Goal: Information Seeking & Learning: Learn about a topic

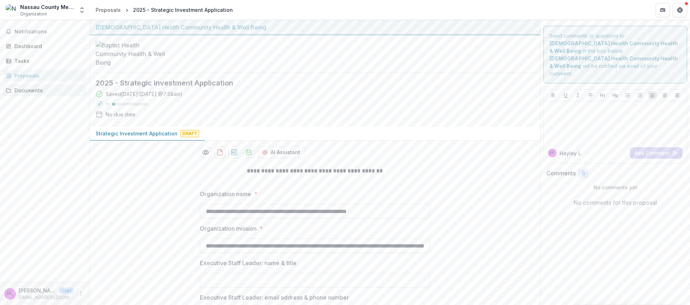
click at [28, 92] on div "Documents" at bounding box center [47, 91] width 67 height 8
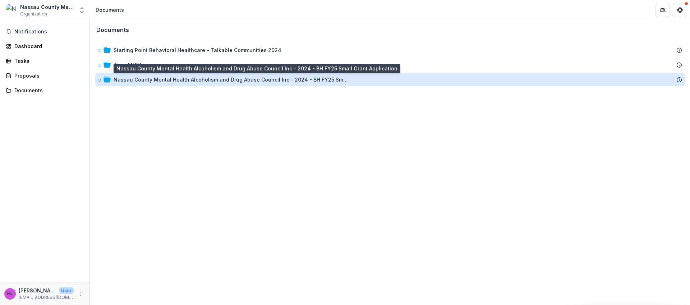
click at [132, 78] on div "Nassau County Mental Health Alcoholism and Drug Abuse Council Inc - 2024 - BH F…" at bounding box center [232, 80] width 237 height 8
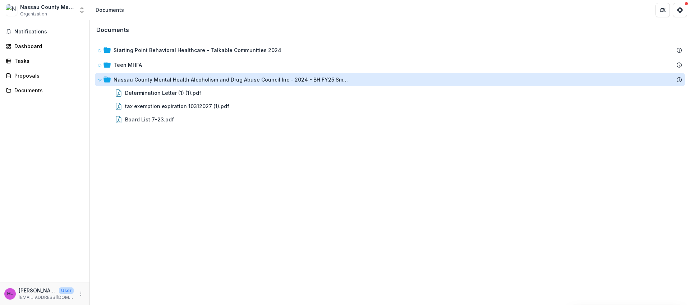
click at [131, 82] on div "Nassau County Mental Health Alcoholism and Drug Abuse Council Inc - 2024 - BH F…" at bounding box center [232, 80] width 237 height 8
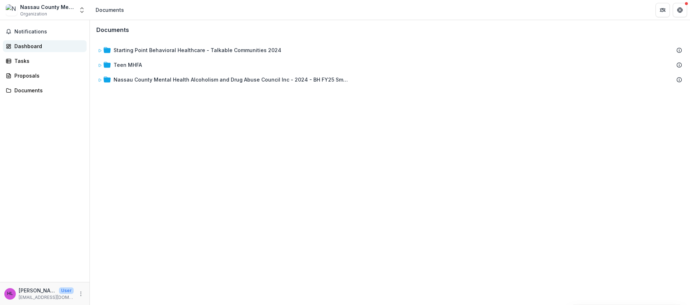
click at [39, 47] on div "Dashboard" at bounding box center [47, 46] width 67 height 8
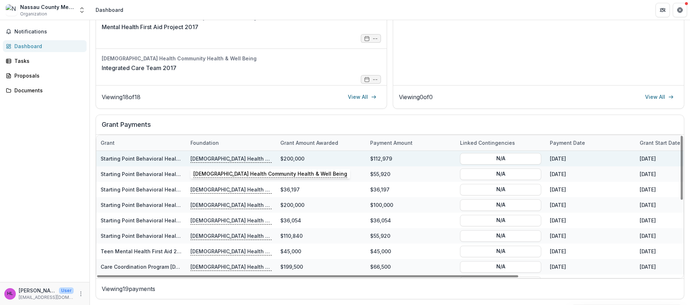
click at [210, 159] on p "[DEMOGRAPHIC_DATA] Health Community Health & Well Being" at bounding box center [231, 159] width 81 height 8
click at [163, 159] on link "Starting Point Behavioral Healthcare-Care Coordination-1" at bounding box center [173, 159] width 145 height 6
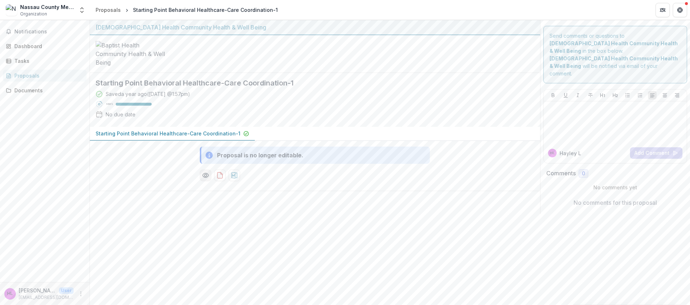
click at [205, 177] on circle "Preview 0fea1c8b-1487-46c0-9ea0-ef84acf7bf9e-0.pdf" at bounding box center [206, 175] width 2 height 2
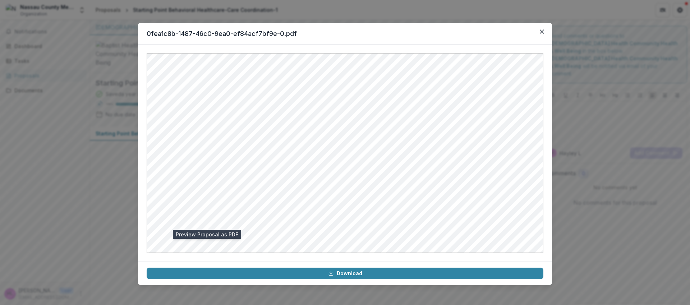
drag, startPoint x: 545, startPoint y: 30, endPoint x: 542, endPoint y: 33, distance: 4.1
click at [545, 30] on button "Close" at bounding box center [543, 32] width 12 height 12
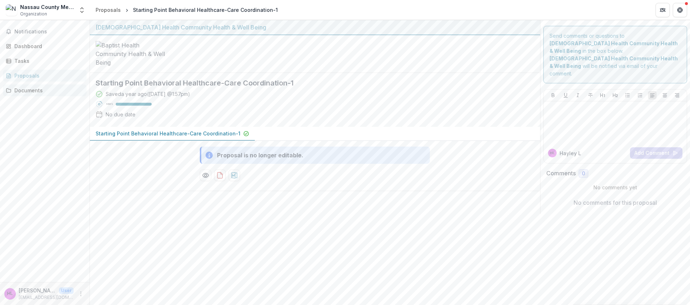
click at [32, 88] on div "Documents" at bounding box center [47, 91] width 67 height 8
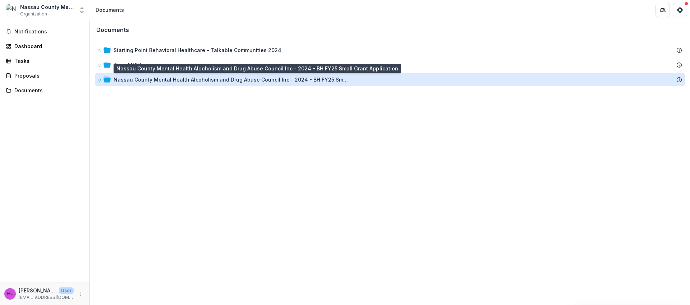
click at [140, 80] on div "Nassau County Mental Health Alcoholism and Drug Abuse Council Inc - 2024 - BH F…" at bounding box center [232, 80] width 237 height 8
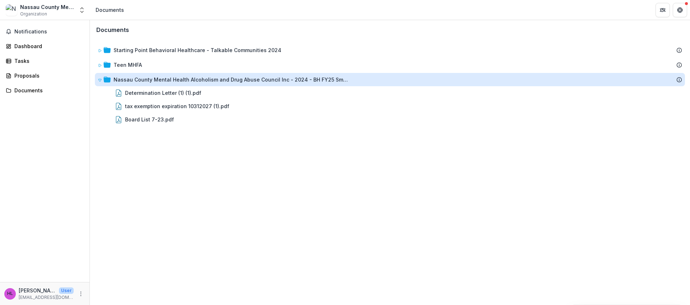
drag, startPoint x: 140, startPoint y: 78, endPoint x: 141, endPoint y: 62, distance: 16.2
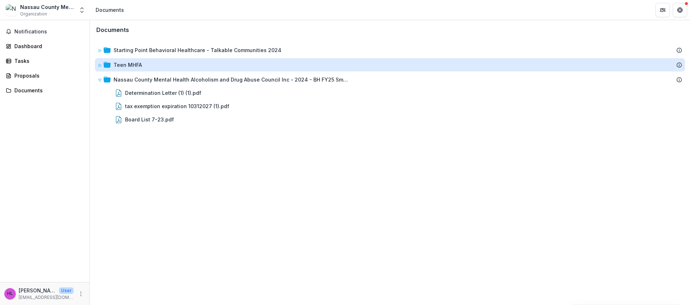
click at [140, 78] on div "Nassau County Mental Health Alcoholism and Drug Abuse Council Inc - 2024 - BH F…" at bounding box center [232, 80] width 237 height 8
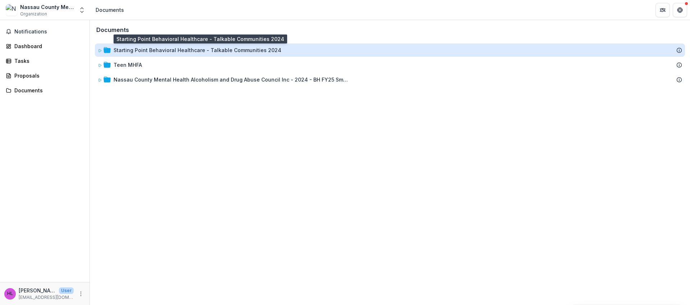
click at [141, 48] on div "Starting Point Behavioral Healthcare - Talkable Communities 2024" at bounding box center [198, 50] width 168 height 8
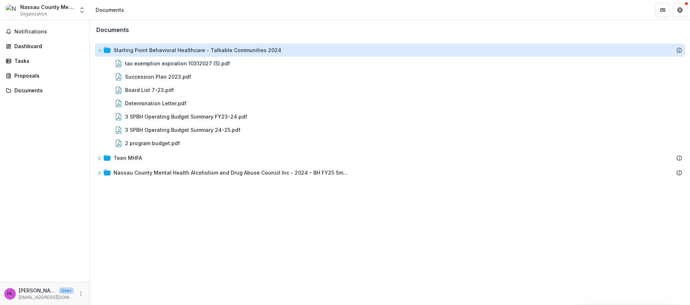
click at [141, 48] on div "Starting Point Behavioral Healthcare - Talkable Communities 2024" at bounding box center [198, 50] width 168 height 8
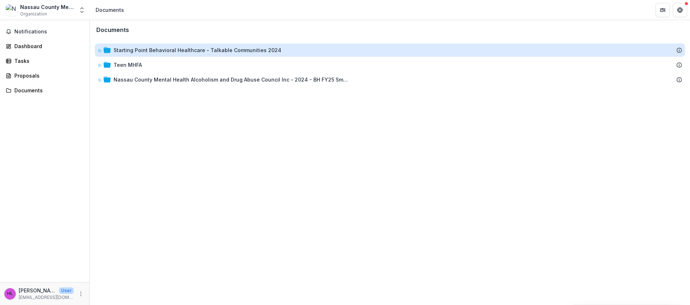
click at [141, 48] on div "Starting Point Behavioral Healthcare - Talkable Communities 2024" at bounding box center [198, 50] width 168 height 8
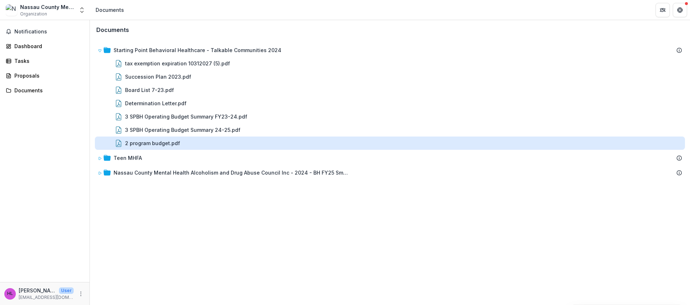
click at [145, 144] on div "2 program budget.pdf" at bounding box center [152, 144] width 55 height 8
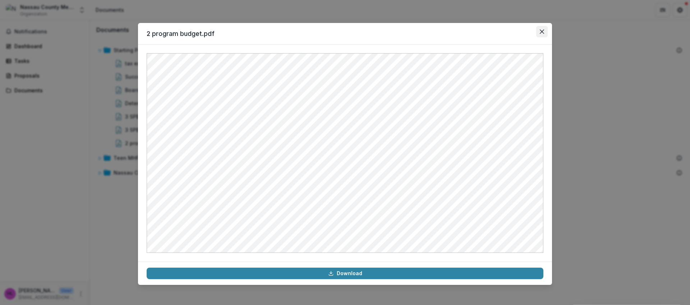
click at [545, 29] on button "Close" at bounding box center [543, 32] width 12 height 12
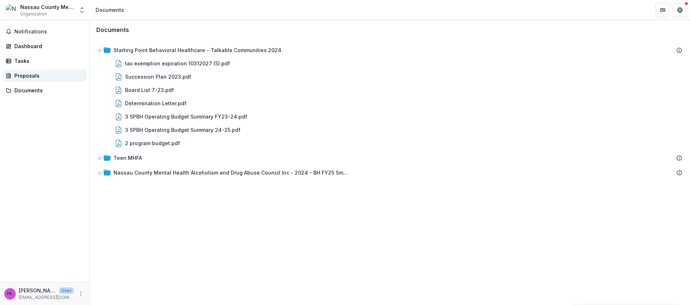
click at [35, 76] on div "Proposals" at bounding box center [47, 76] width 67 height 8
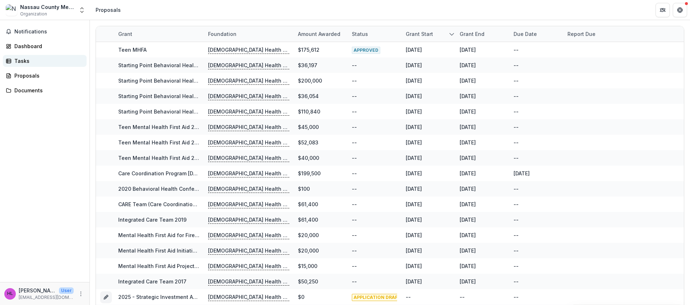
click at [28, 64] on div "Tasks" at bounding box center [47, 61] width 67 height 8
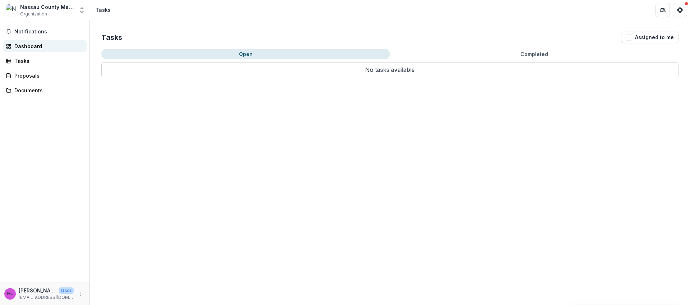
click at [30, 50] on div "Dashboard" at bounding box center [47, 46] width 67 height 8
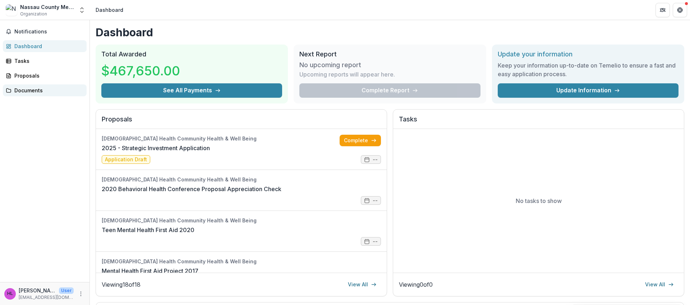
click at [36, 95] on link "Documents" at bounding box center [45, 91] width 84 height 12
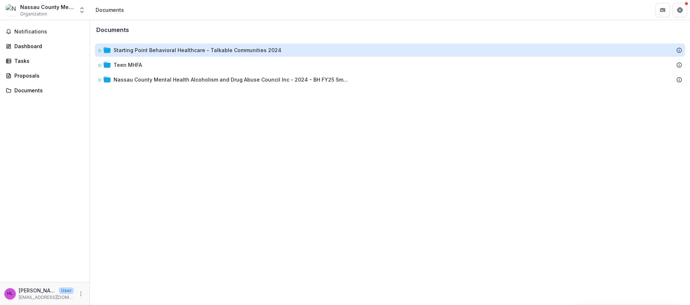
click at [137, 51] on div "Starting Point Behavioral Healthcare - Talkable Communities 2024" at bounding box center [198, 50] width 168 height 8
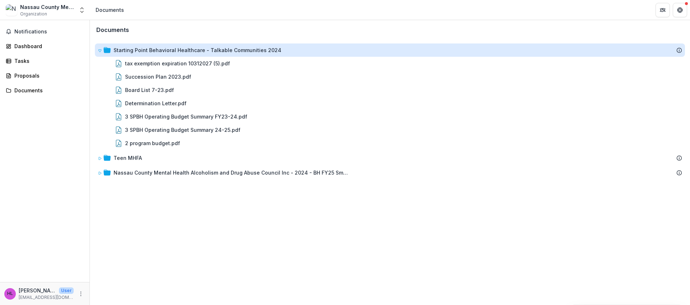
click at [129, 50] on div "Starting Point Behavioral Healthcare - Talkable Communities 2024" at bounding box center [198, 50] width 168 height 8
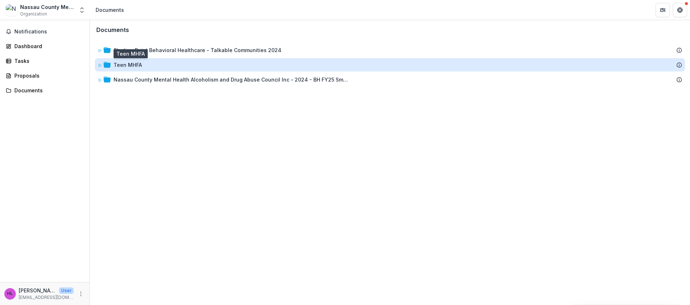
click at [123, 62] on div "Teen MHFA" at bounding box center [128, 65] width 28 height 8
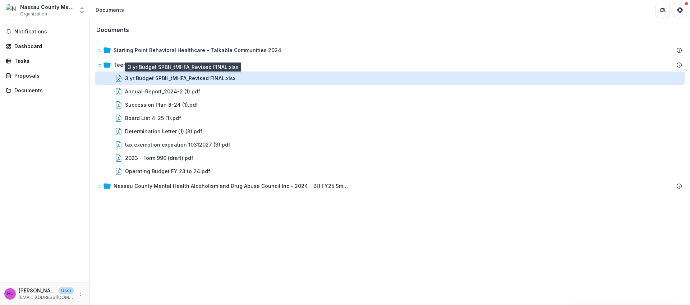
click at [146, 78] on div "3 yr Budget SPBH_tMHFA_Revised FINAL.xlsx" at bounding box center [180, 78] width 110 height 8
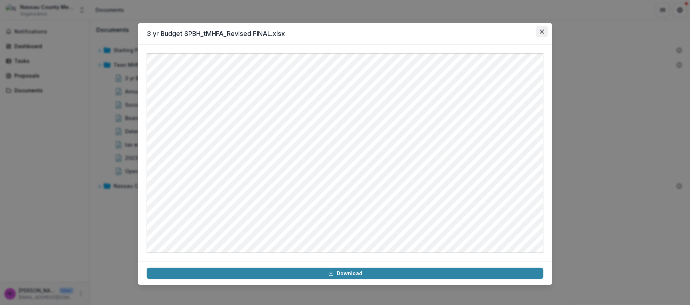
click at [541, 29] on icon "Close" at bounding box center [542, 31] width 4 height 4
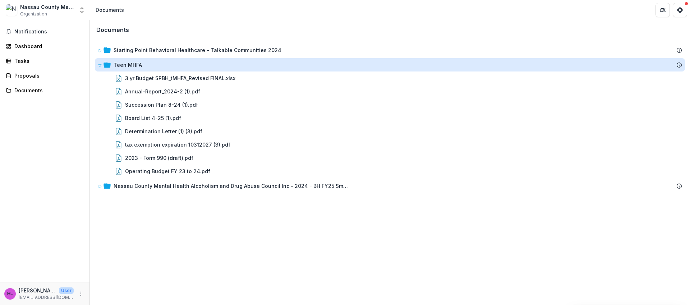
click at [114, 65] on div "Teen MHFA" at bounding box center [128, 65] width 28 height 8
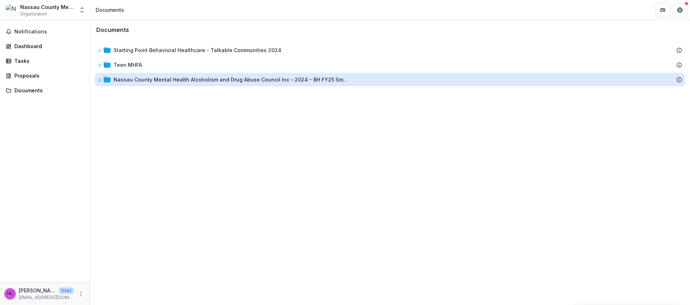
click at [146, 80] on div "Nassau County Mental Health Alcoholism and Drug Abuse Council Inc - 2024 - BH F…" at bounding box center [232, 80] width 237 height 8
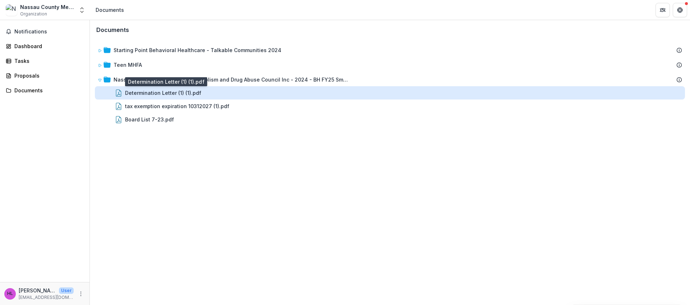
click at [144, 96] on div "Determination Letter (1) (1).pdf" at bounding box center [163, 93] width 76 height 8
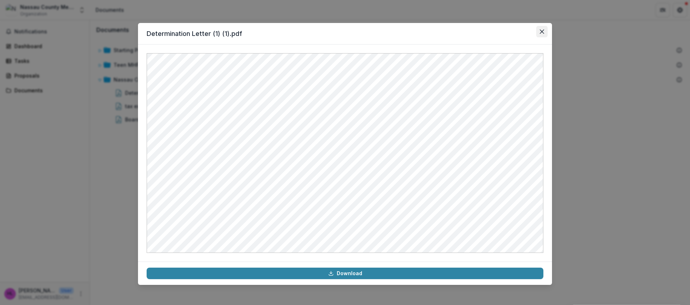
click at [542, 32] on icon "Close" at bounding box center [542, 31] width 4 height 4
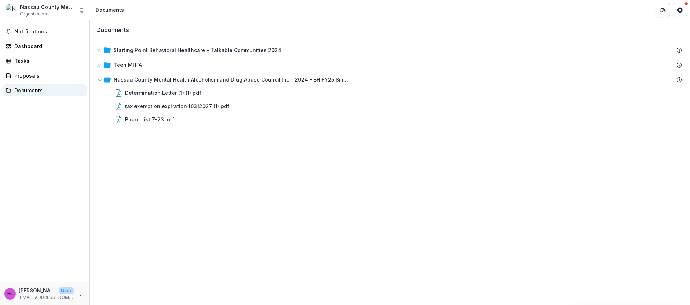
click at [18, 95] on link "Documents" at bounding box center [45, 91] width 84 height 12
click at [19, 76] on div "Proposals" at bounding box center [47, 76] width 67 height 8
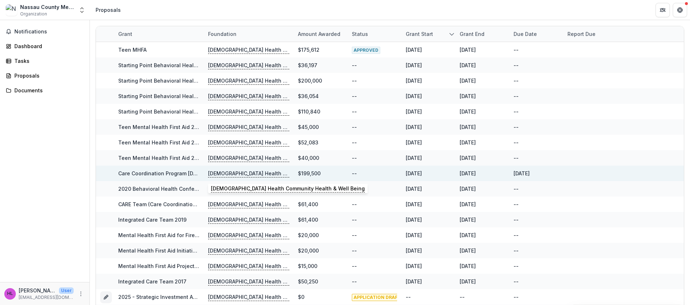
click at [230, 175] on p "[DEMOGRAPHIC_DATA] Health Community Health & Well Being" at bounding box center [248, 174] width 81 height 8
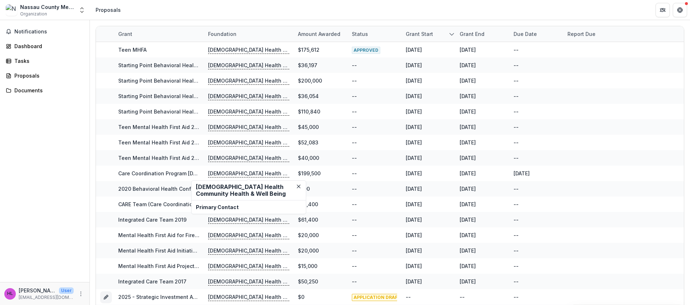
click at [219, 193] on h2 "[DEMOGRAPHIC_DATA] Health Community Health & Well Being" at bounding box center [249, 191] width 106 height 14
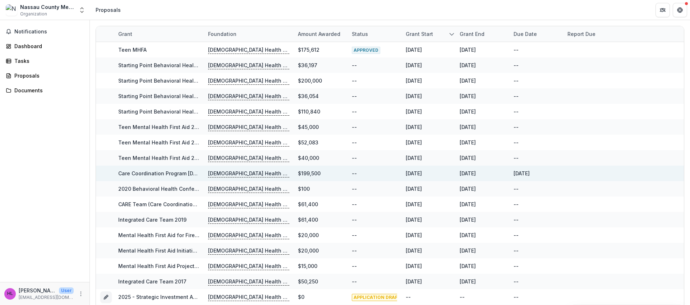
click at [174, 173] on link "Care Coordination Program [DATE]-[DATE]" at bounding box center [170, 173] width 105 height 6
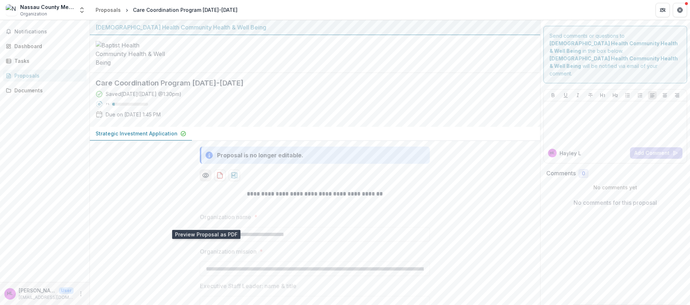
click at [207, 178] on icon "Preview 24a7bbcf-96d5-4f4e-95c7-e66c2878468c-0.pdf" at bounding box center [206, 175] width 6 height 4
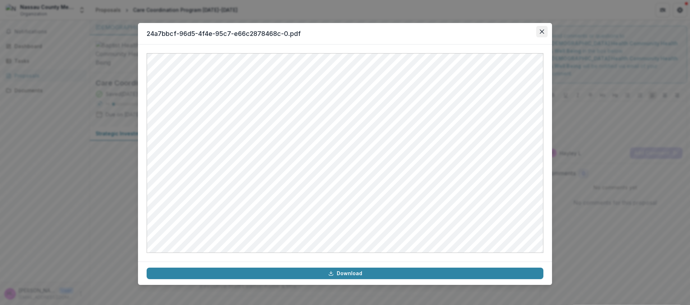
click at [540, 32] on icon "Close" at bounding box center [542, 31] width 4 height 4
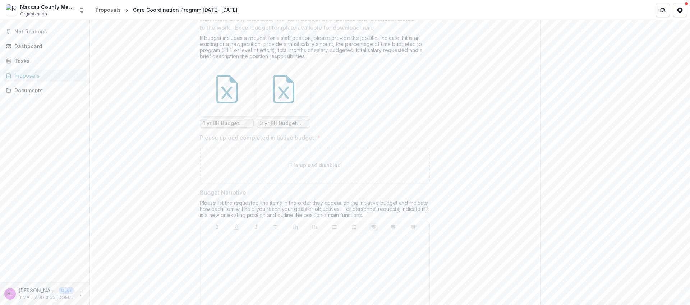
scroll to position [5895, 0]
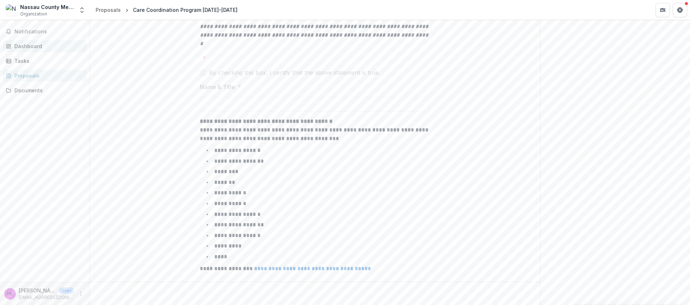
click at [24, 45] on div "Dashboard" at bounding box center [47, 46] width 67 height 8
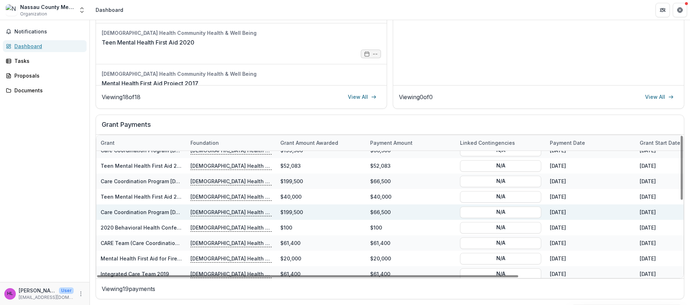
scroll to position [117, 0]
click at [214, 214] on p "[DEMOGRAPHIC_DATA] Health Community Health & Well Being" at bounding box center [231, 212] width 81 height 8
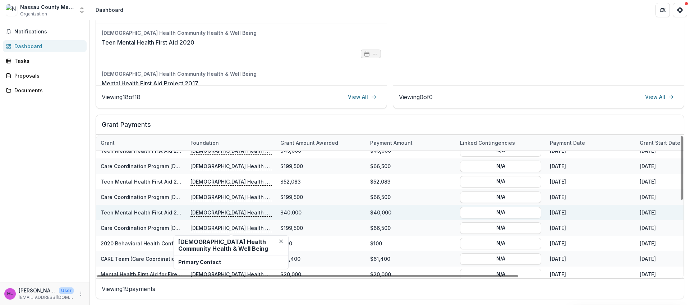
scroll to position [100, 0]
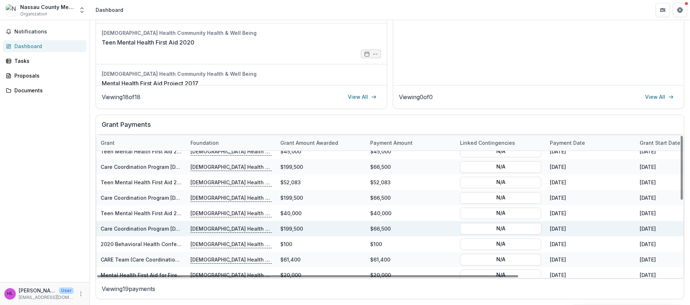
click at [145, 232] on div "Care Coordination Program [DATE]-[DATE]" at bounding box center [141, 229] width 81 height 8
click at [146, 229] on link "Care Coordination Program [DATE]-[DATE]" at bounding box center [153, 229] width 105 height 6
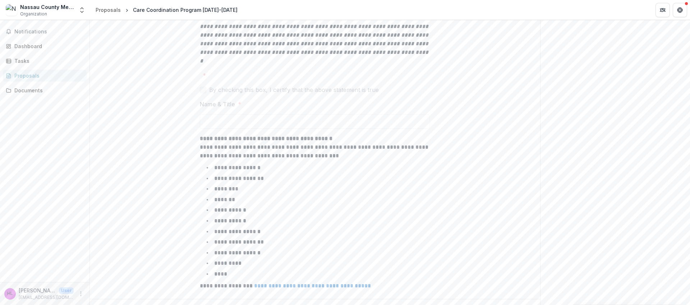
scroll to position [5895, 0]
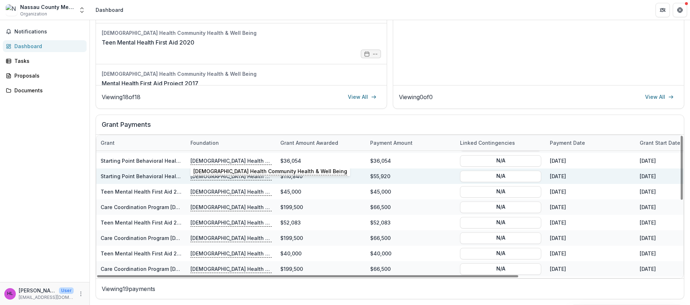
scroll to position [80, 0]
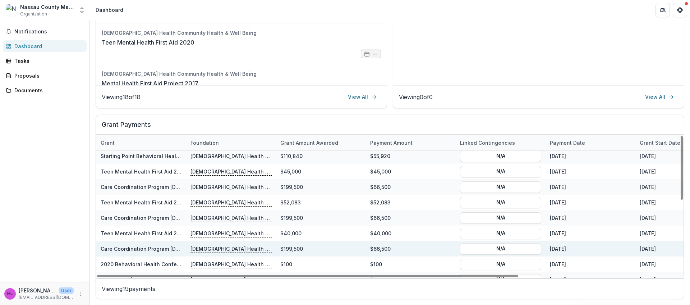
click at [170, 247] on link "Care Coordination Program [DATE]-[DATE]" at bounding box center [153, 249] width 105 height 6
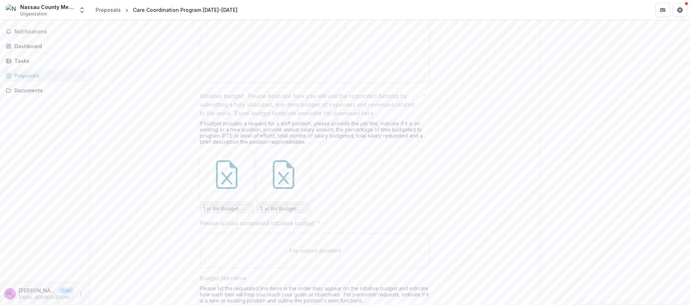
scroll to position [5214, 0]
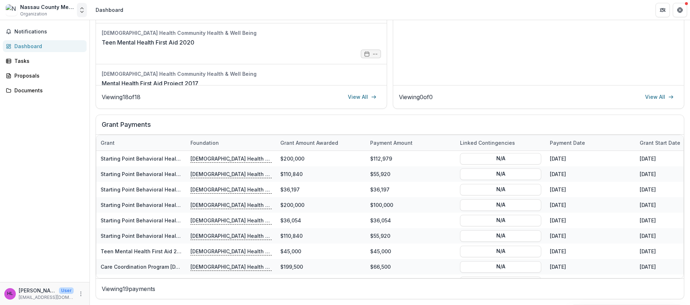
scroll to position [188, 0]
click at [38, 79] on div "Proposals" at bounding box center [47, 76] width 67 height 8
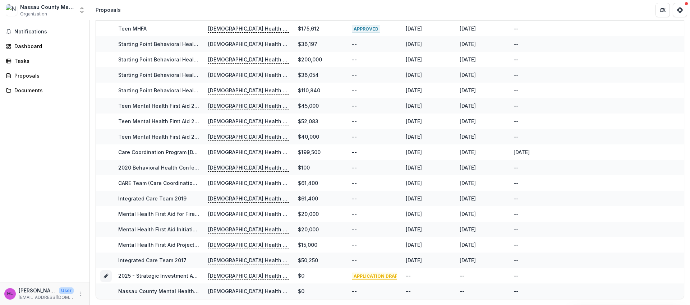
click at [34, 67] on div "Notifications Dashboard Tasks Proposals Documents" at bounding box center [45, 151] width 90 height 262
click at [28, 61] on div "Tasks" at bounding box center [47, 61] width 67 height 8
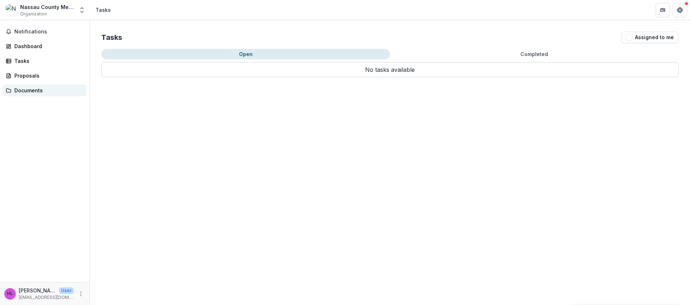
click at [31, 87] on div "Documents" at bounding box center [47, 91] width 67 height 8
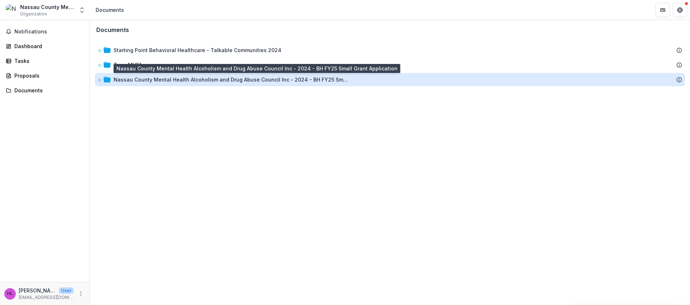
click at [141, 78] on div "Nassau County Mental Health Alcoholism and Drug Abuse Council Inc - 2024 - BH F…" at bounding box center [232, 80] width 237 height 8
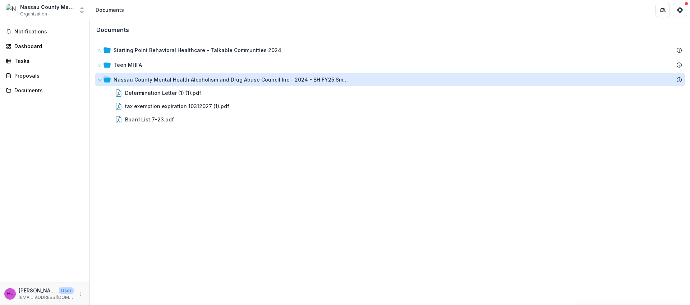
click at [141, 78] on div "Nassau County Mental Health Alcoholism and Drug Abuse Council Inc - 2024 - BH F…" at bounding box center [232, 80] width 237 height 8
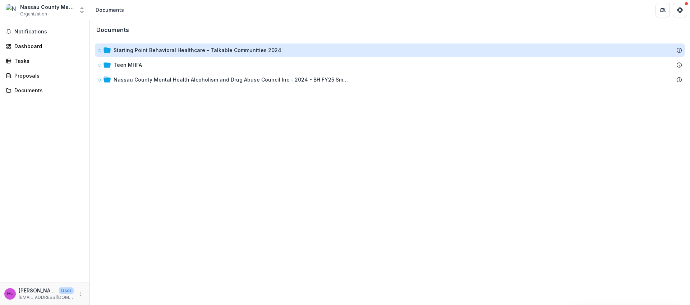
click at [148, 53] on div "Starting Point Behavioral Healthcare - Talkable Communities 2024" at bounding box center [198, 50] width 168 height 8
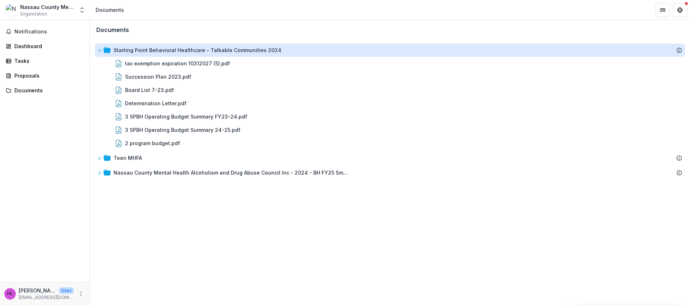
click at [148, 53] on div "Starting Point Behavioral Healthcare - Talkable Communities 2024" at bounding box center [198, 50] width 168 height 8
